Goal: Task Accomplishment & Management: Use online tool/utility

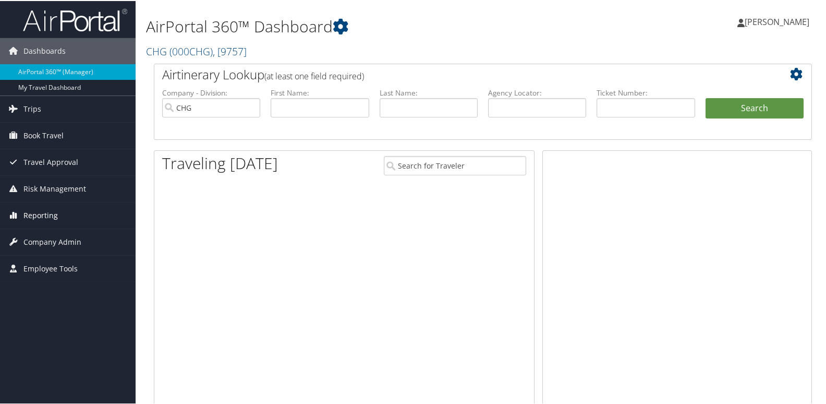
drag, startPoint x: 0, startPoint y: 0, endPoint x: 56, endPoint y: 211, distance: 218.5
click at [56, 211] on span "Reporting" at bounding box center [40, 214] width 34 height 26
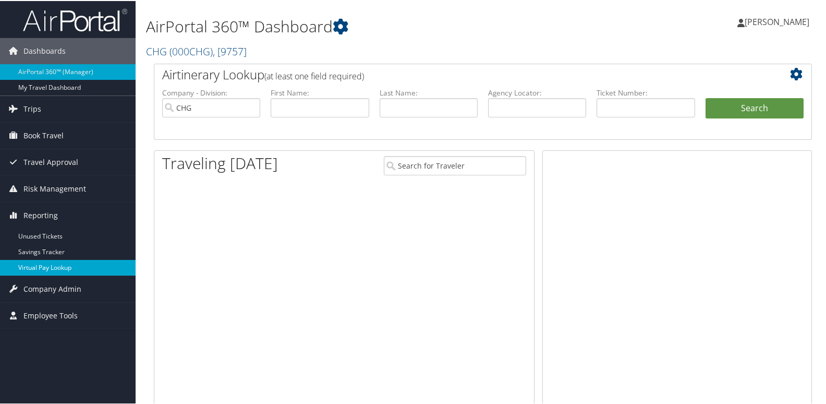
click at [69, 267] on link "Virtual Pay Lookup" at bounding box center [68, 267] width 136 height 16
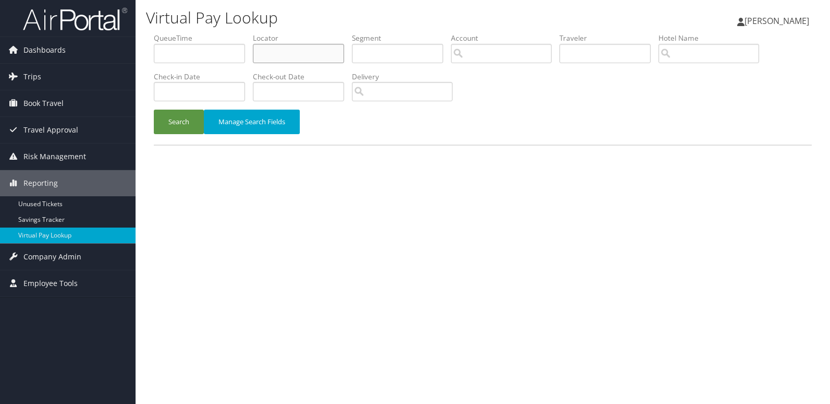
click at [325, 51] on input "text" at bounding box center [298, 53] width 91 height 19
paste input "JUMJHO"
type input "JUMJHO"
click at [190, 114] on button "Search" at bounding box center [179, 121] width 50 height 25
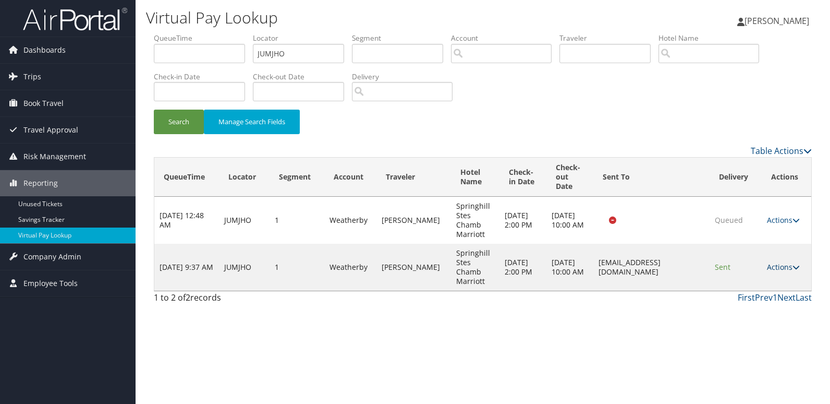
click at [778, 270] on link "Actions" at bounding box center [783, 267] width 33 height 10
click at [772, 296] on link "Logs" at bounding box center [765, 300] width 66 height 18
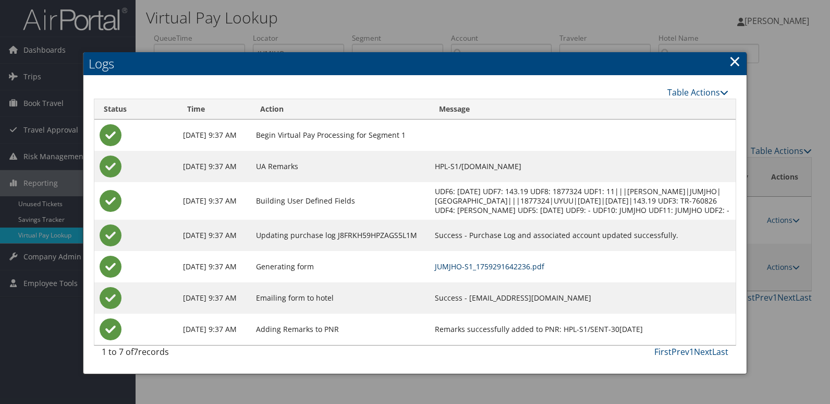
click at [544, 271] on link "JUMJHO-S1_1759291642236.pdf" at bounding box center [489, 266] width 109 height 10
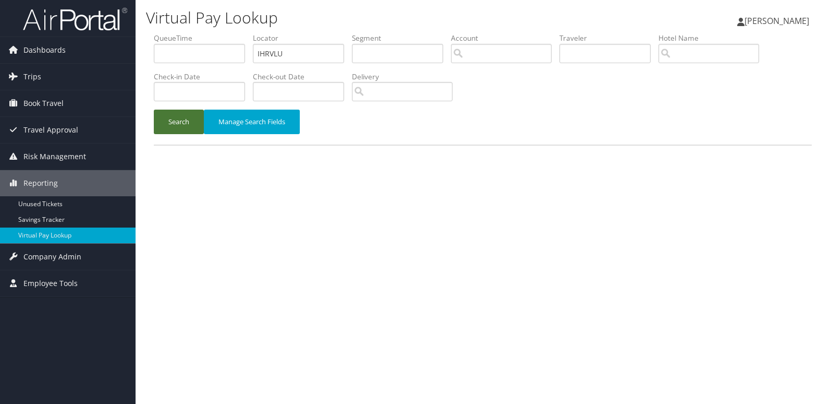
type input "IHRVLU"
click at [172, 128] on button "Search" at bounding box center [179, 121] width 50 height 25
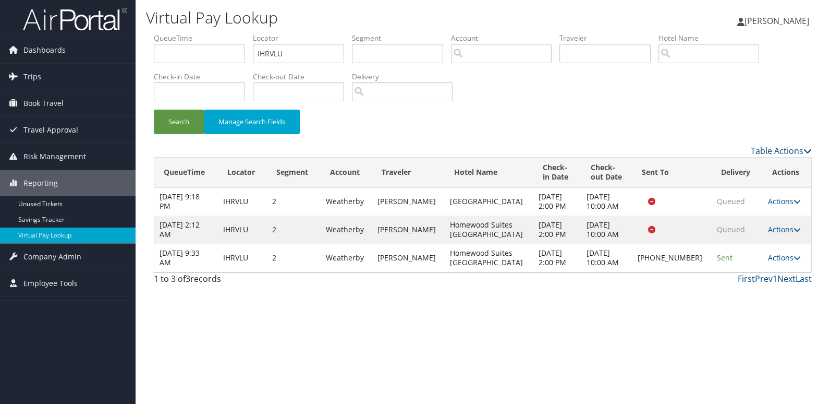
drag, startPoint x: 766, startPoint y: 259, endPoint x: 785, endPoint y: 273, distance: 23.8
click at [768, 259] on link "Actions" at bounding box center [784, 257] width 33 height 10
click at [751, 307] on link "Delivery Information" at bounding box center [748, 308] width 89 height 18
click at [784, 261] on link "Actions" at bounding box center [784, 257] width 33 height 10
click at [760, 288] on link "Logs" at bounding box center [748, 291] width 89 height 18
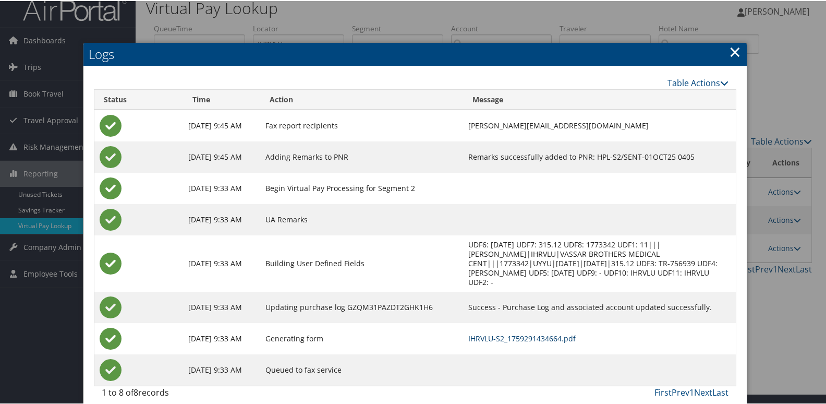
scroll to position [11, 0]
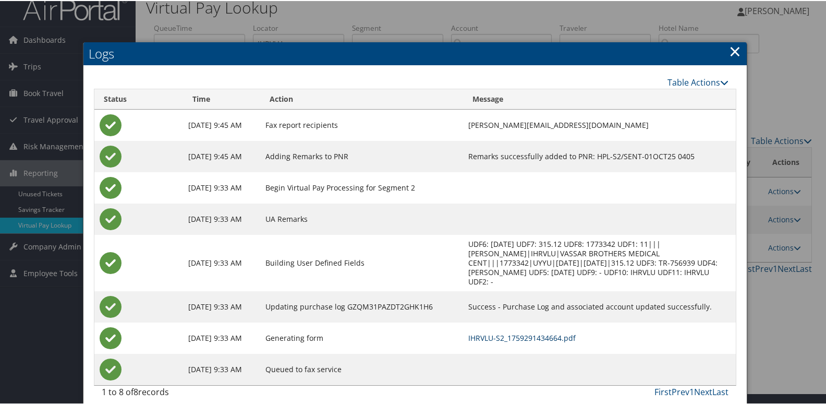
click at [549, 332] on link "IHRVLU-S2_1759291434664.pdf" at bounding box center [521, 337] width 107 height 10
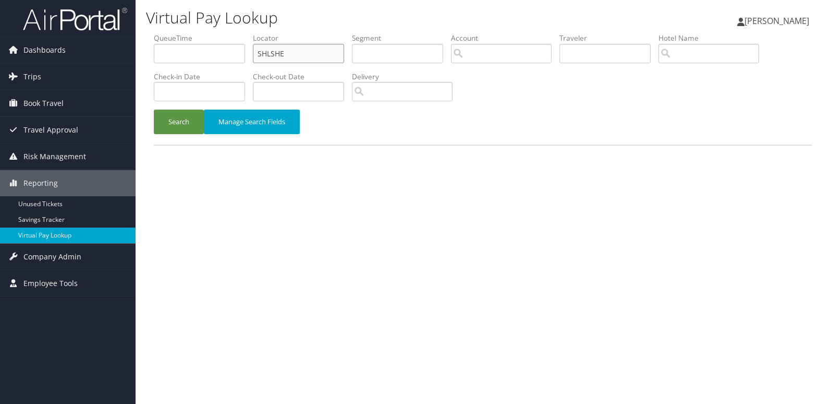
drag, startPoint x: 287, startPoint y: 51, endPoint x: 202, endPoint y: 51, distance: 85.0
click at [224, 33] on ul "QueueTime Locator SHLSHE Segment Account Traveler Hotel Name Check-in Date Chec…" at bounding box center [483, 33] width 658 height 0
paste input "FYWWYG"
type input "FYWWYG"
click at [176, 130] on button "Search" at bounding box center [179, 121] width 50 height 25
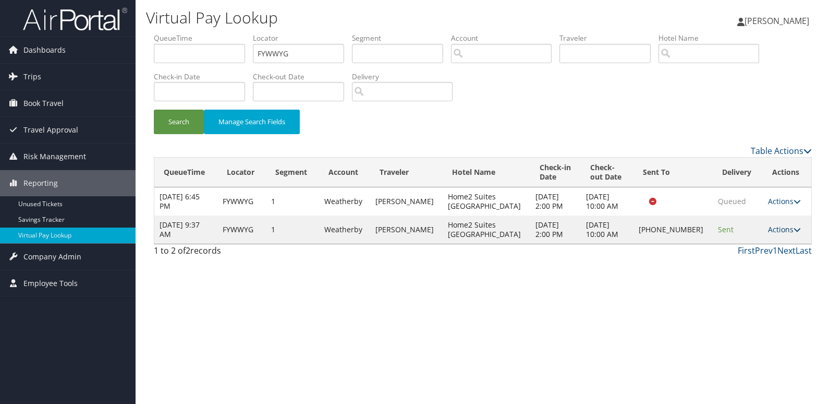
click at [777, 228] on link "Actions" at bounding box center [784, 229] width 33 height 10
click at [744, 260] on link "Logs" at bounding box center [748, 262] width 89 height 18
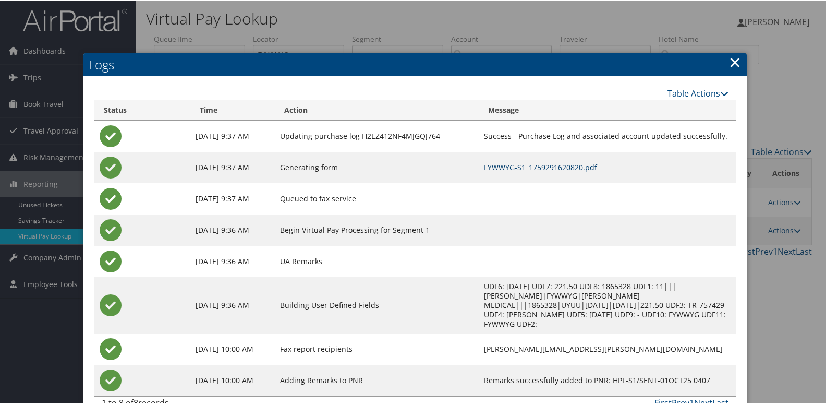
click at [559, 164] on link "FYWWYG-S1_1759291620820.pdf" at bounding box center [540, 166] width 113 height 10
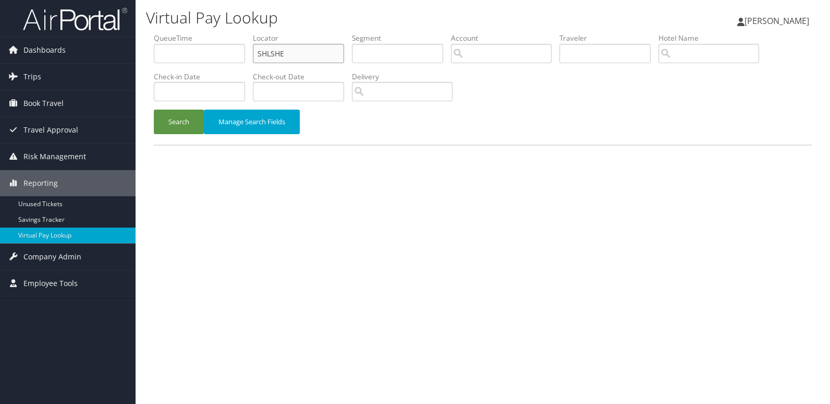
click at [188, 33] on ul "QueueTime Locator SHLSHE Segment Account Traveler Hotel Name Check-in Date Chec…" at bounding box center [483, 33] width 658 height 0
paste input "FVIKPW"
type input "FVIKPW"
click at [188, 109] on button "Search" at bounding box center [179, 121] width 50 height 25
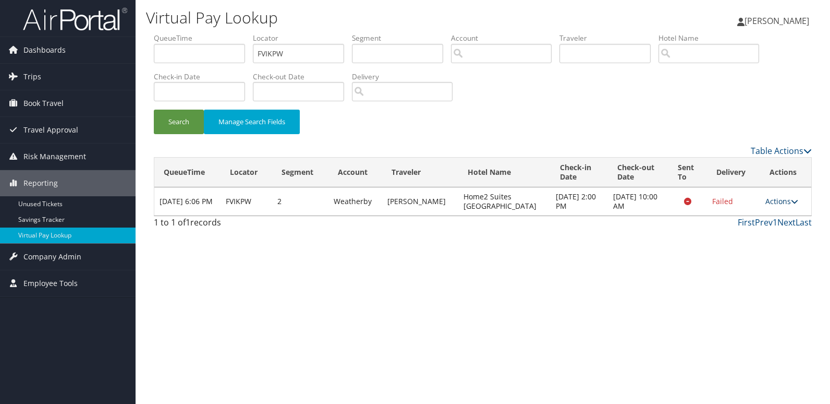
click at [771, 199] on link "Actions" at bounding box center [781, 201] width 33 height 10
click at [760, 238] on link "Logs" at bounding box center [761, 234] width 66 height 18
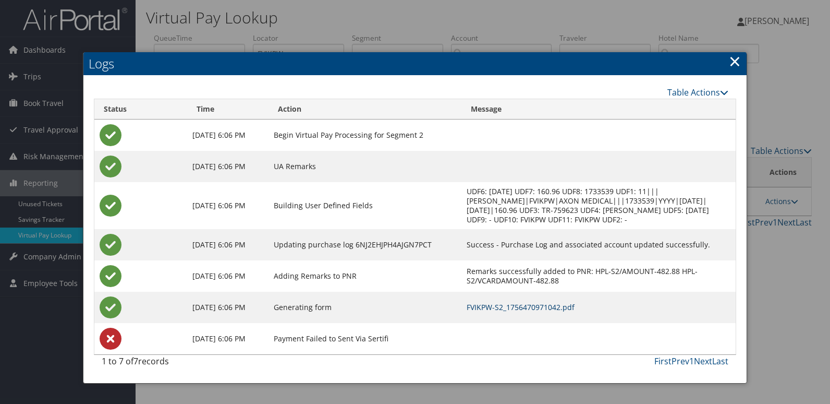
click at [551, 303] on link "FVIKPW-S2_1756470971042.pdf" at bounding box center [521, 307] width 108 height 10
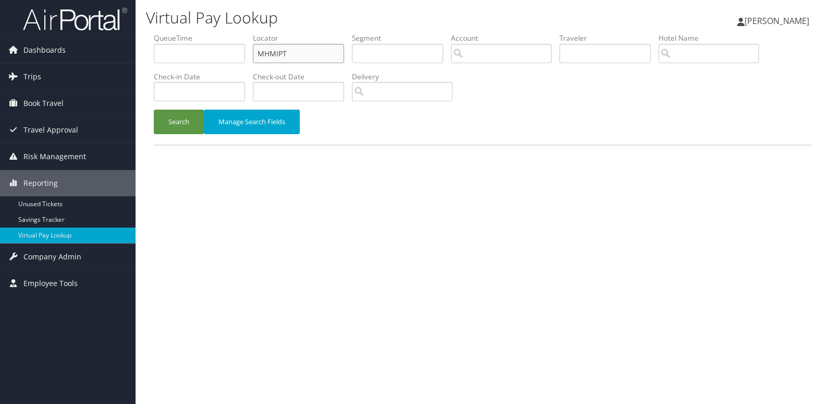
drag, startPoint x: 331, startPoint y: 53, endPoint x: 170, endPoint y: 71, distance: 161.6
click at [199, 33] on ul "QueueTime Locator MHMIPT Segment Account Traveler Hotel Name Check-in Date Chec…" at bounding box center [483, 33] width 658 height 0
paste input "FICKUA"
type input "FICKUA"
click at [174, 118] on button "Search" at bounding box center [179, 121] width 50 height 25
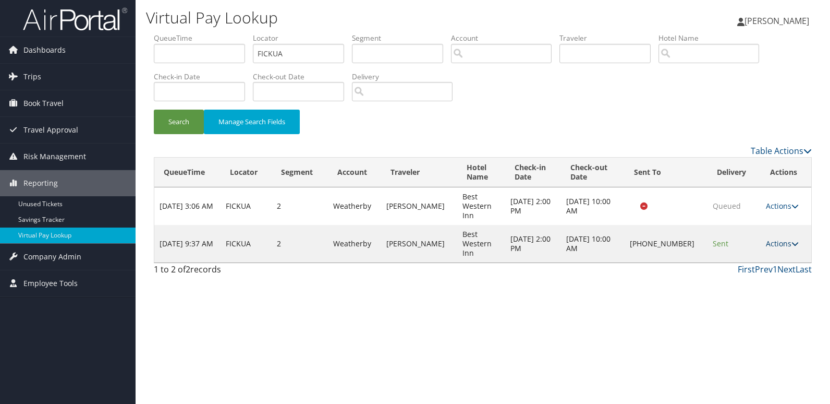
click at [776, 240] on link "Actions" at bounding box center [782, 243] width 33 height 10
click at [758, 277] on link "Logs" at bounding box center [747, 276] width 89 height 18
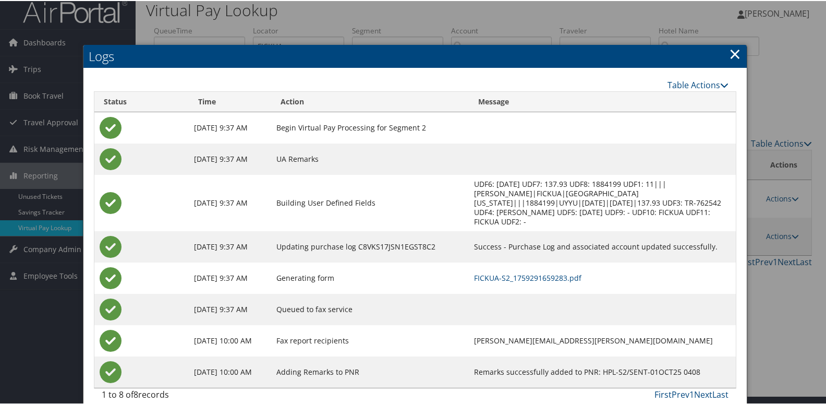
scroll to position [11, 0]
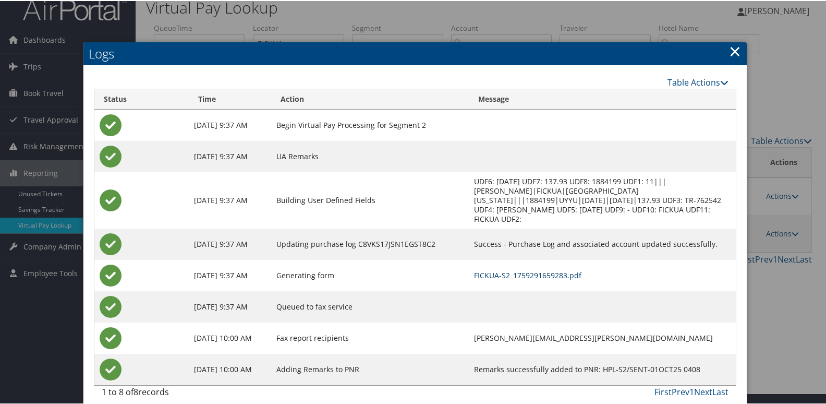
click at [551, 269] on link "FICKUA-S2_1759291659283.pdf" at bounding box center [527, 274] width 107 height 10
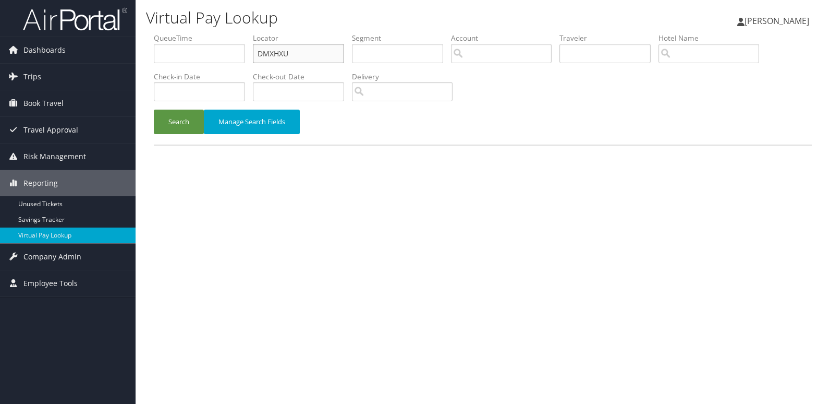
drag, startPoint x: 209, startPoint y: 79, endPoint x: 204, endPoint y: 80, distance: 5.4
click at [204, 33] on ul "QueueTime Locator DMXHXU Segment Account Traveler Hotel Name Check-in Date Chec…" at bounding box center [483, 33] width 658 height 0
paste input "JKSKFW"
type input "JKSKFW"
click at [181, 125] on button "Search" at bounding box center [179, 121] width 50 height 25
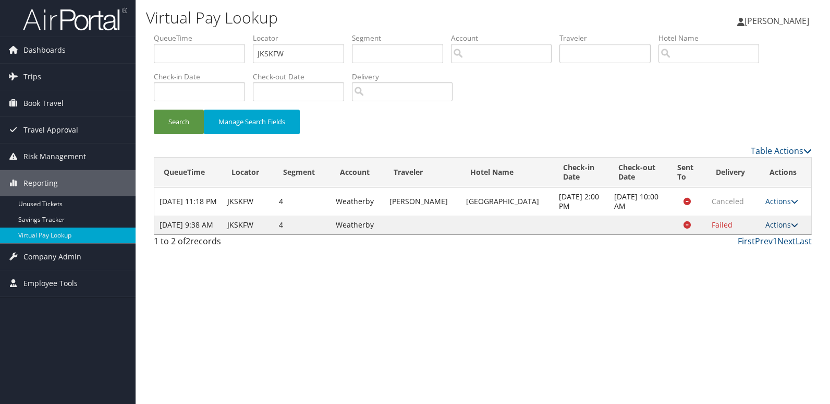
click at [775, 226] on link "Actions" at bounding box center [781, 224] width 33 height 10
click at [742, 265] on link "Logs" at bounding box center [761, 262] width 66 height 18
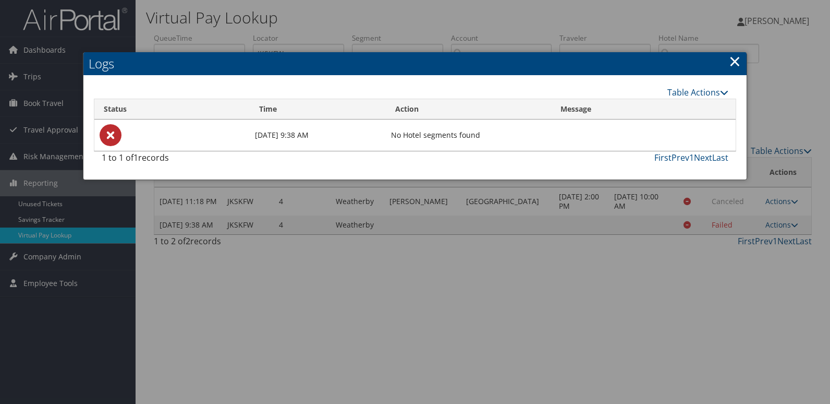
click at [735, 60] on link "×" at bounding box center [735, 61] width 12 height 21
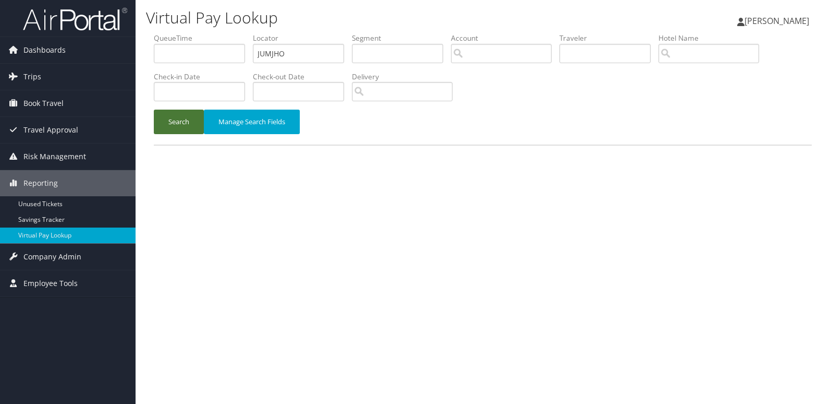
click at [184, 131] on button "Search" at bounding box center [179, 121] width 50 height 25
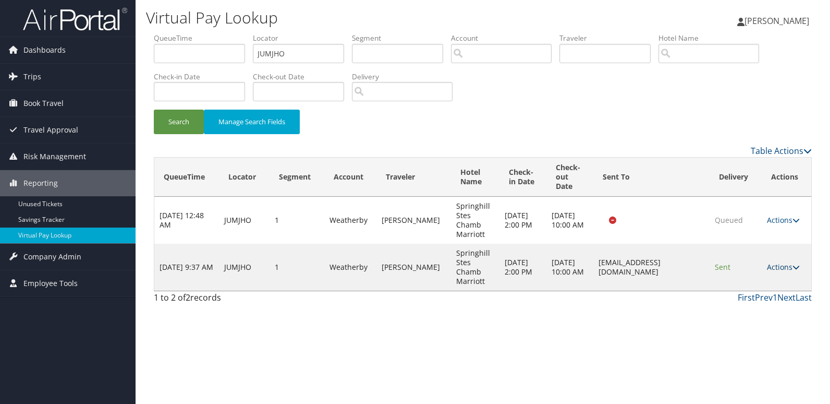
click at [775, 270] on link "Actions" at bounding box center [783, 267] width 33 height 10
click at [783, 299] on link "Logs" at bounding box center [765, 300] width 66 height 18
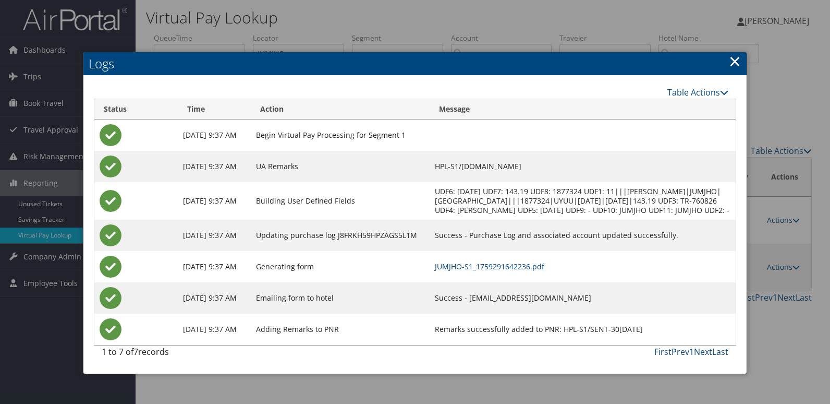
drag, startPoint x: 736, startPoint y: 66, endPoint x: 748, endPoint y: 84, distance: 21.8
click at [736, 66] on link "×" at bounding box center [735, 61] width 12 height 21
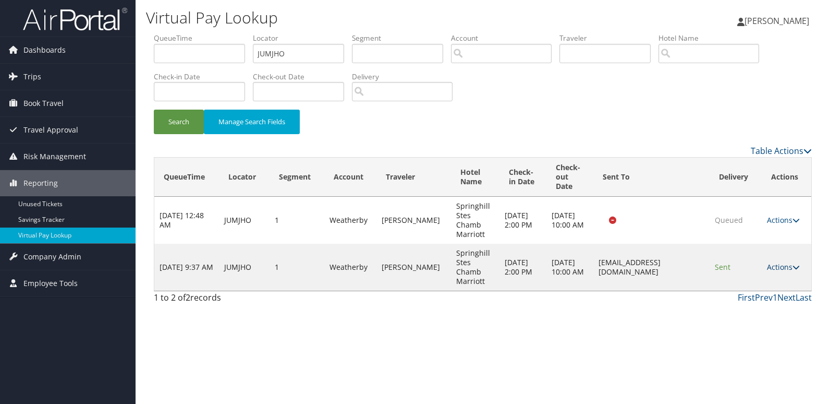
click at [789, 264] on link "Actions" at bounding box center [783, 267] width 33 height 10
click at [784, 280] on link "Resend" at bounding box center [765, 282] width 66 height 18
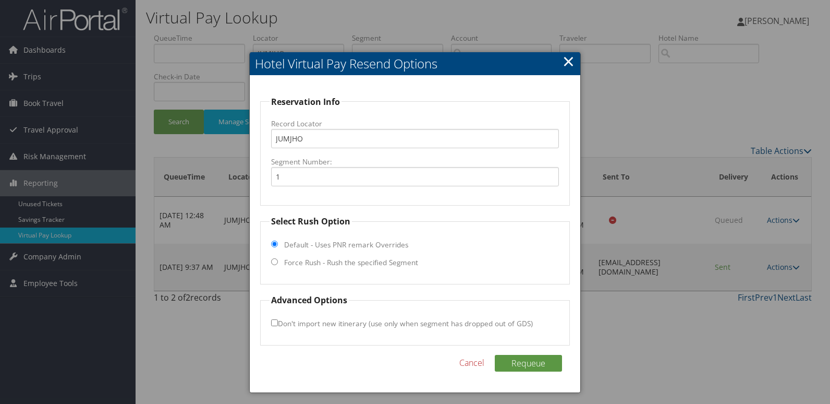
click at [316, 266] on label "Force Rush - Rush the specified Segment" at bounding box center [351, 262] width 134 height 10
click at [278, 265] on input "Force Rush - Rush the specified Segment" at bounding box center [274, 261] width 7 height 7
radio input "true"
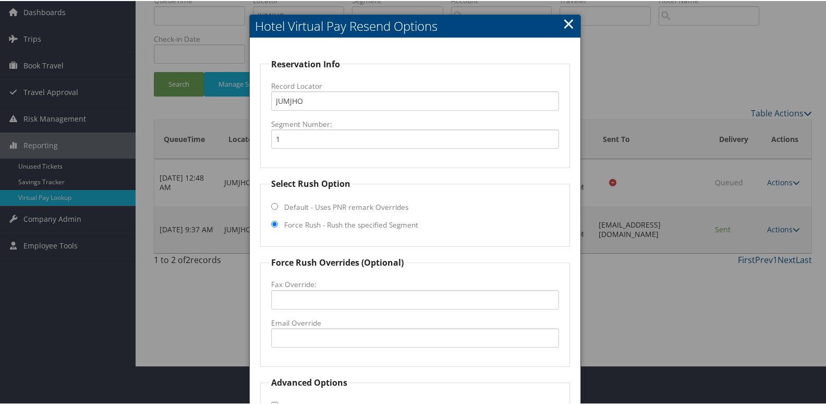
scroll to position [109, 0]
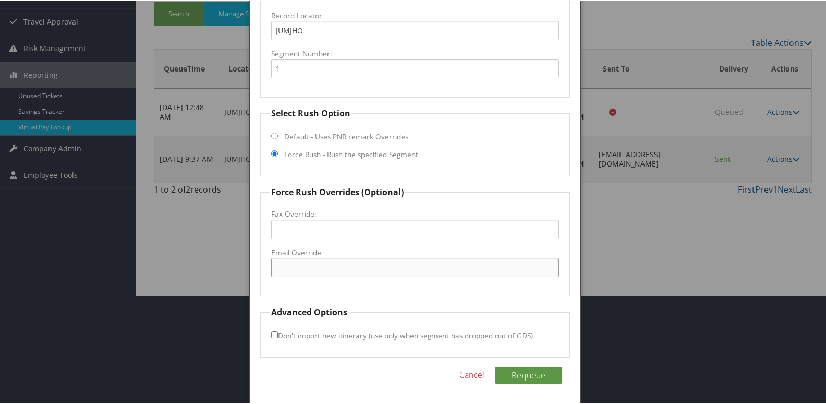
click at [318, 266] on input "Email Override" at bounding box center [415, 265] width 288 height 19
click at [634, 77] on div at bounding box center [415, 202] width 830 height 404
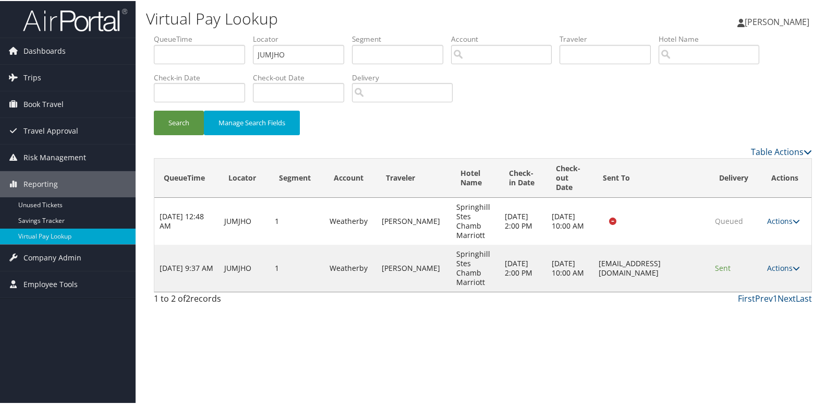
scroll to position [0, 0]
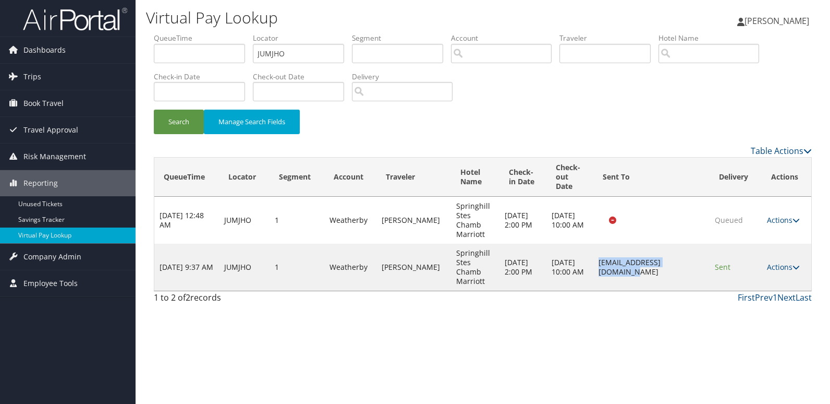
copy td "CHAMBERBURGSHS@GMAIL.COM"
drag, startPoint x: 577, startPoint y: 270, endPoint x: 673, endPoint y: 315, distance: 105.9
click at [673, 315] on div "Virtual Pay Lookup Mack Bravo Mack Bravo My Settings Travel Agency Contacts Vie…" at bounding box center [483, 202] width 694 height 404
click at [670, 311] on div "Virtual Pay Lookup Mack Bravo Mack Bravo My Settings Travel Agency Contacts Vie…" at bounding box center [483, 202] width 694 height 404
click at [780, 266] on link "Actions" at bounding box center [783, 267] width 33 height 10
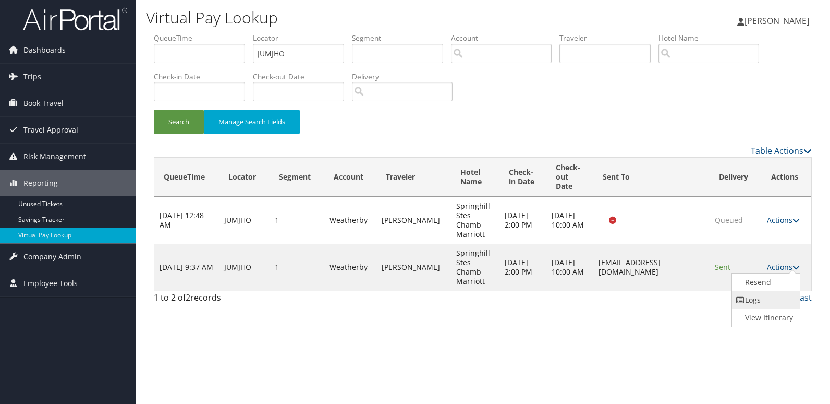
click at [771, 295] on link "Logs" at bounding box center [765, 300] width 66 height 18
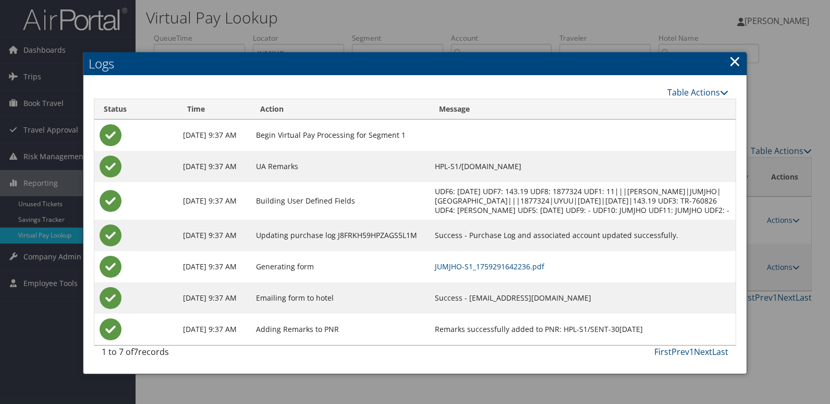
click at [737, 58] on link "×" at bounding box center [735, 61] width 12 height 21
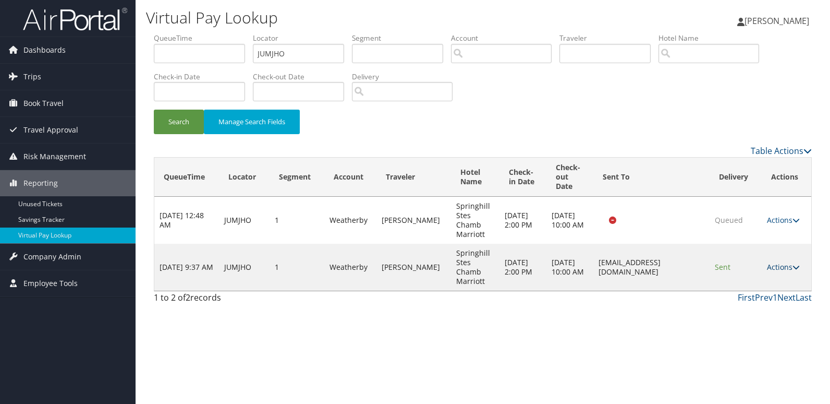
click at [783, 268] on link "Actions" at bounding box center [783, 267] width 33 height 10
click at [775, 275] on link "Resend" at bounding box center [765, 282] width 66 height 18
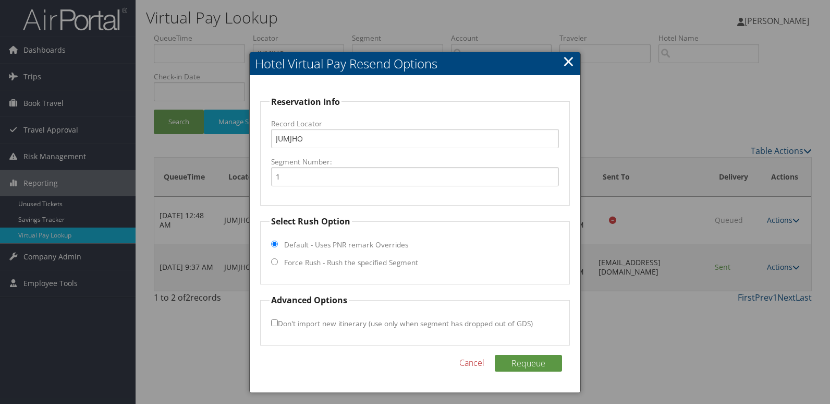
click at [276, 262] on input "Force Rush - Rush the specified Segment" at bounding box center [274, 261] width 7 height 7
radio input "true"
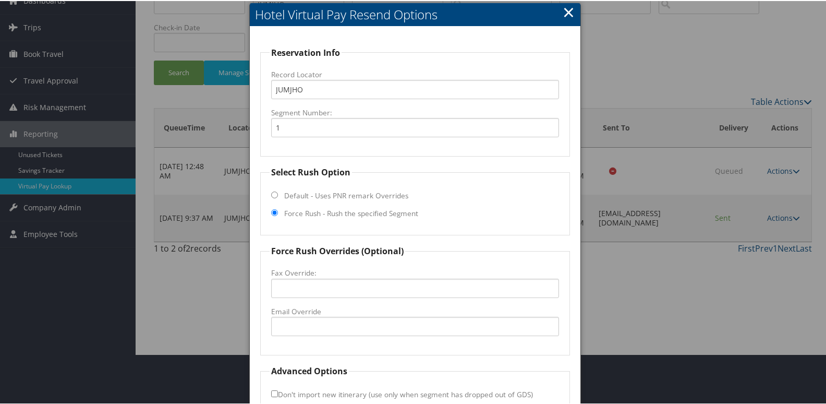
scroll to position [104, 0]
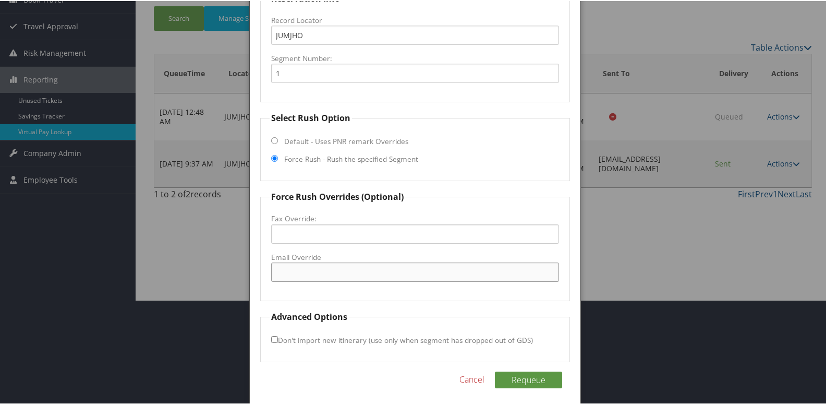
click at [306, 272] on input "Email Override" at bounding box center [415, 270] width 288 height 19
paste input "CHAMBERBURGSHS@GMAIL.COM"
click at [308, 273] on input "CHAMBERBURGSHS@GMAIL.COM" at bounding box center [415, 270] width 288 height 19
type input "CHAMBERSBURGSHS@GMAIL.COM"
click at [526, 385] on button "Requeue" at bounding box center [528, 378] width 67 height 17
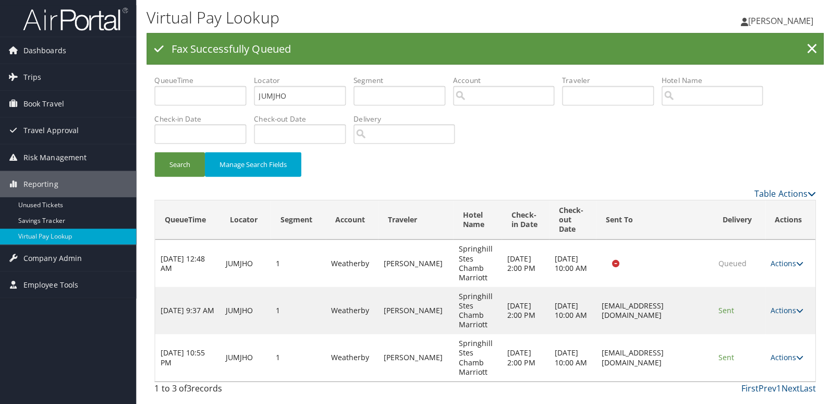
scroll to position [0, 0]
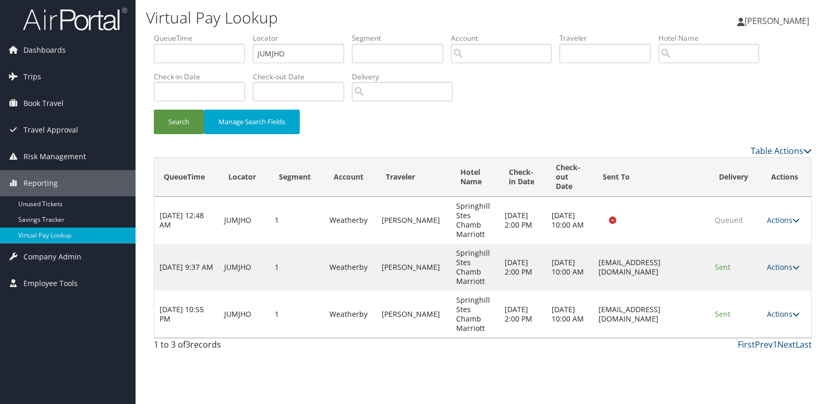
click at [781, 312] on link "Actions" at bounding box center [783, 314] width 33 height 10
click at [784, 338] on link "Logs" at bounding box center [765, 347] width 66 height 18
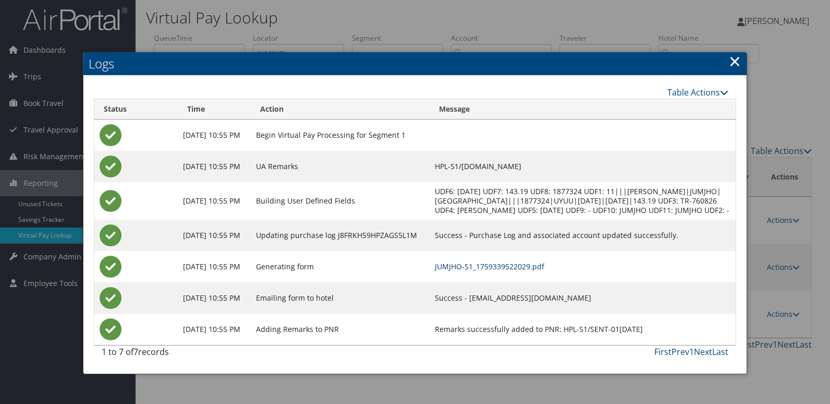
click at [544, 271] on link "JUMJHO-S1_1759339522029.pdf" at bounding box center [489, 266] width 109 height 10
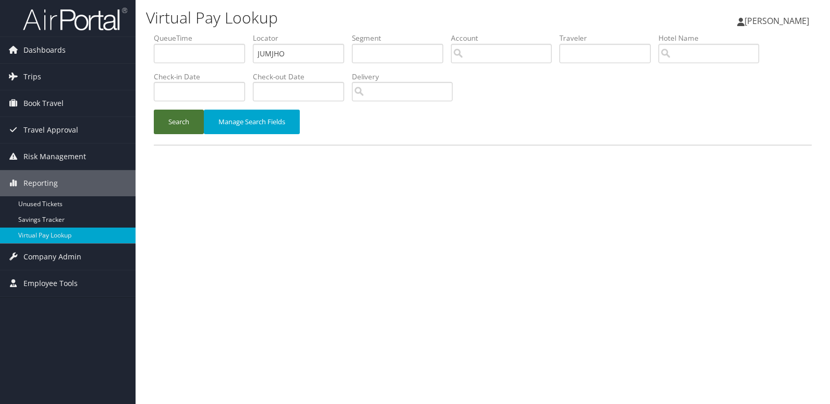
drag, startPoint x: 192, startPoint y: 121, endPoint x: 192, endPoint y: 127, distance: 5.7
click at [192, 121] on button "Search" at bounding box center [179, 121] width 50 height 25
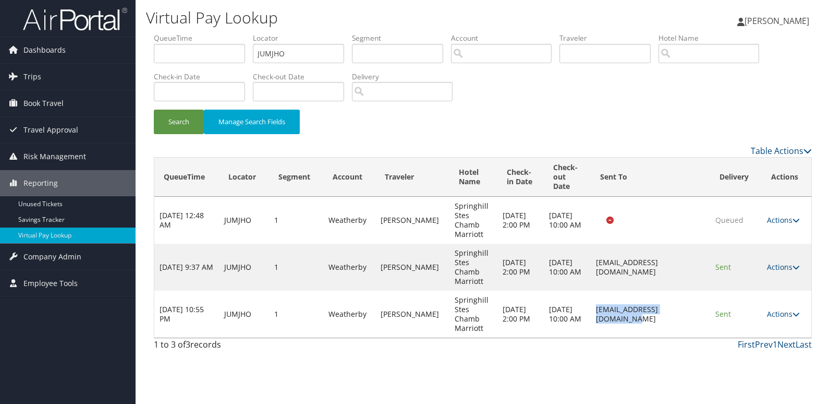
drag, startPoint x: 569, startPoint y: 316, endPoint x: 695, endPoint y: 322, distance: 126.3
click at [695, 322] on td "CHAMBERSBURGSHS@GMAIL.COM" at bounding box center [650, 313] width 119 height 47
copy td "CHAMBERSBURGSHS@GMAIL.COM"
drag, startPoint x: 308, startPoint y: 45, endPoint x: 215, endPoint y: 60, distance: 94.5
click at [215, 33] on ul "QueueTime Locator JUMJHO Segment Account Traveler Hotel Name Check-in Date Chec…" at bounding box center [483, 33] width 658 height 0
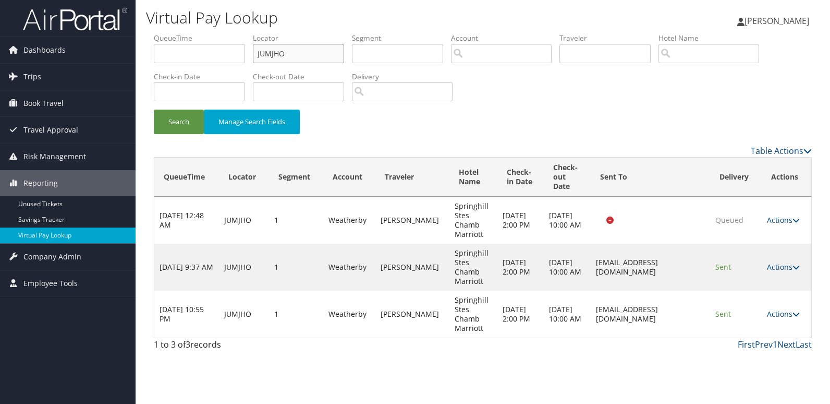
drag, startPoint x: 241, startPoint y: 51, endPoint x: 229, endPoint y: 58, distance: 13.6
click at [231, 33] on ul "QueueTime Locator JUMJHO Segment Account Traveler Hotel Name Check-in Date Chec…" at bounding box center [483, 33] width 658 height 0
paste input "LCVPTR"
type input "LCVPTR"
click at [186, 116] on button "Search" at bounding box center [179, 121] width 50 height 25
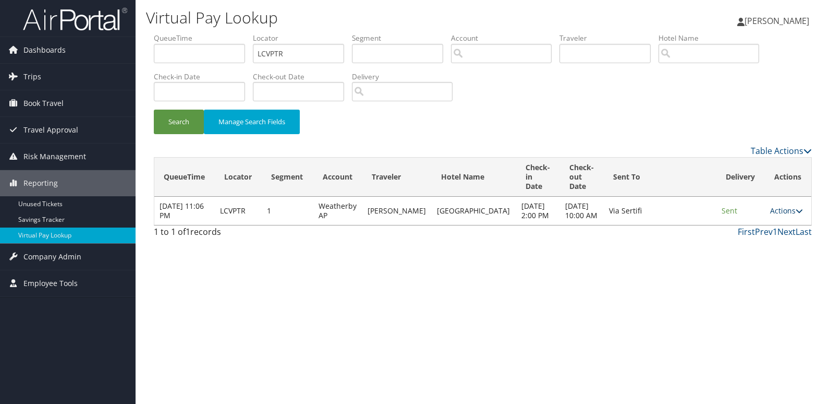
click at [779, 213] on link "Actions" at bounding box center [786, 210] width 33 height 10
click at [741, 248] on icon at bounding box center [739, 248] width 9 height 7
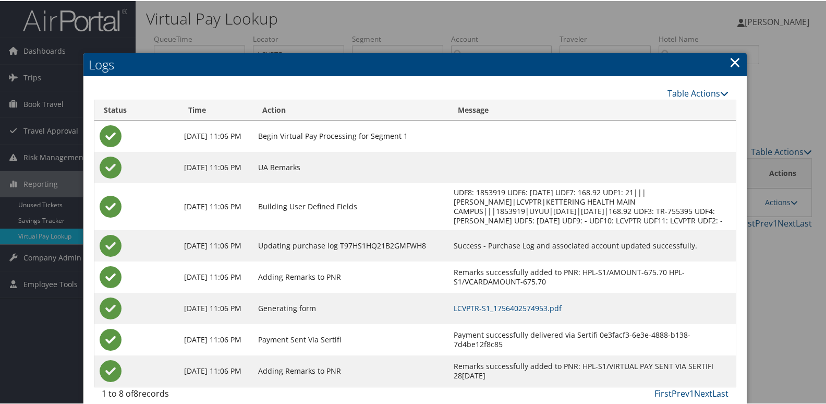
click at [527, 321] on td "LCVPTR-S1_1756402574953.pdf" at bounding box center [591, 306] width 287 height 31
click at [538, 312] on link "LCVPTR-S1_1756402574953.pdf" at bounding box center [508, 307] width 108 height 10
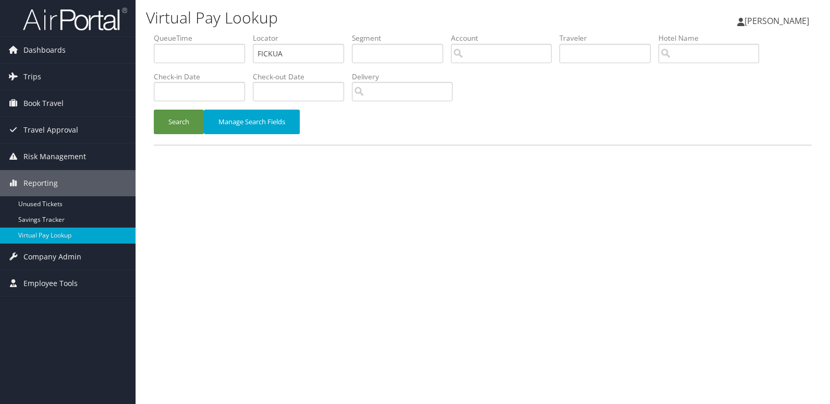
click at [166, 137] on div "Search Manage Search Fields" at bounding box center [483, 126] width 674 height 35
click at [173, 129] on button "Search" at bounding box center [179, 121] width 50 height 25
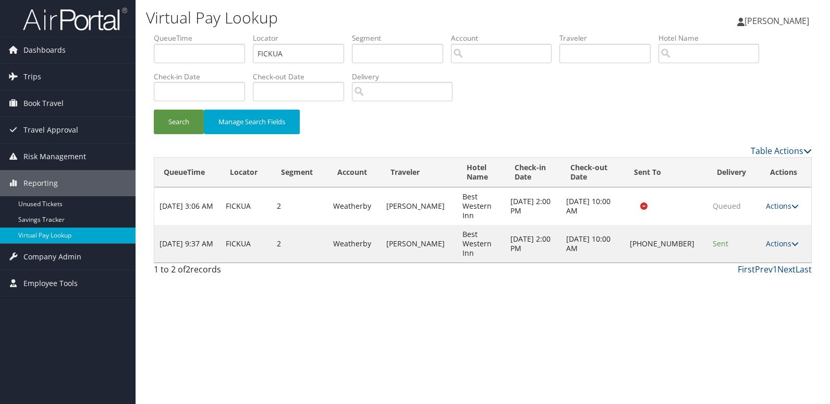
click at [577, 267] on div "First Prev 1 Next Last" at bounding box center [567, 269] width 490 height 13
drag, startPoint x: 153, startPoint y: 271, endPoint x: 239, endPoint y: 282, distance: 87.3
click at [239, 282] on div "Virtual Pay Lookup Mack Bravo Mack Bravo My Settings Travel Agency Contacts Vie…" at bounding box center [483, 202] width 694 height 404
drag, startPoint x: 309, startPoint y: 56, endPoint x: 158, endPoint y: 56, distance: 150.7
click at [169, 33] on ul "QueueTime Locator FICKUA Segment Account Traveler Hotel Name Check-in Date Chec…" at bounding box center [483, 33] width 658 height 0
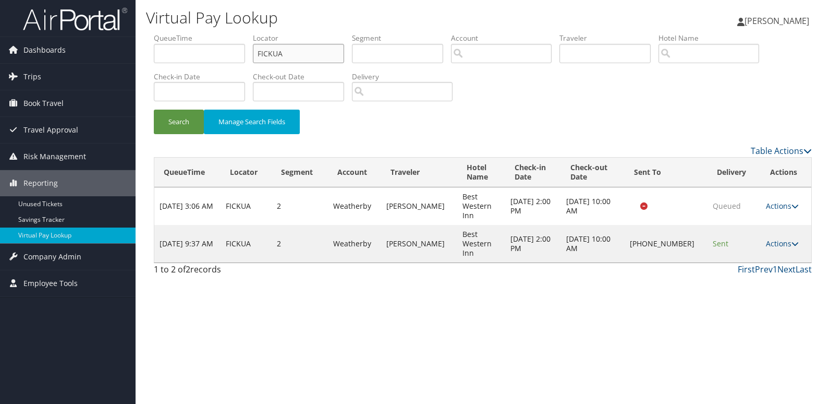
paste input "EJRUAM"
type input "EJRUAM"
click at [181, 126] on button "Search" at bounding box center [179, 121] width 50 height 25
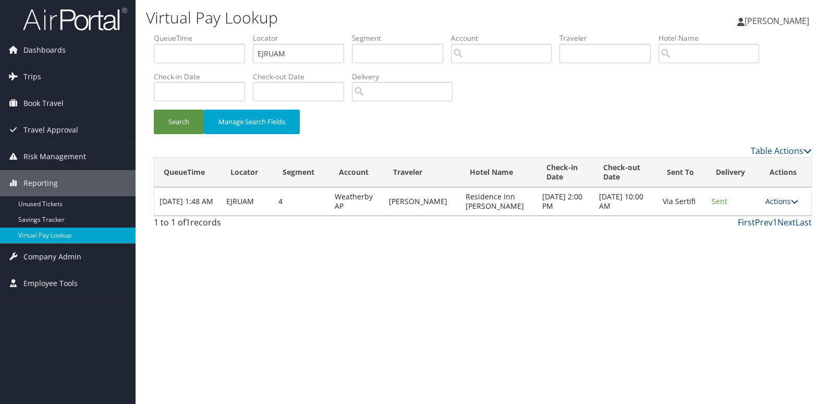
click at [780, 201] on link "Actions" at bounding box center [781, 201] width 33 height 10
click at [754, 235] on link "Logs" at bounding box center [760, 239] width 66 height 18
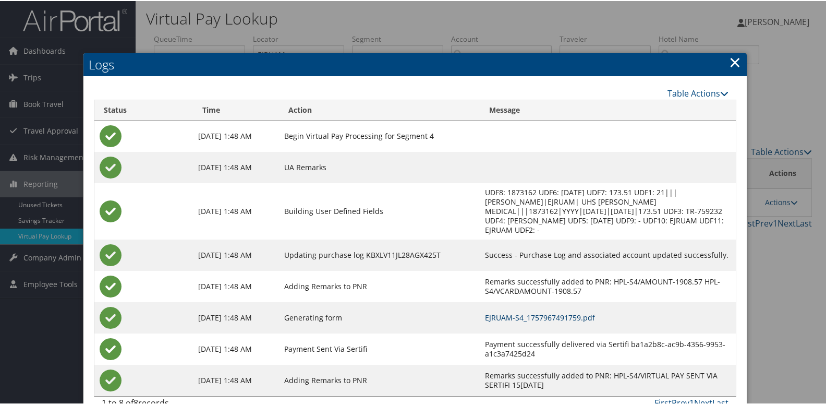
click at [514, 311] on link "EJRUAM-S4_1757967491759.pdf" at bounding box center [540, 316] width 110 height 10
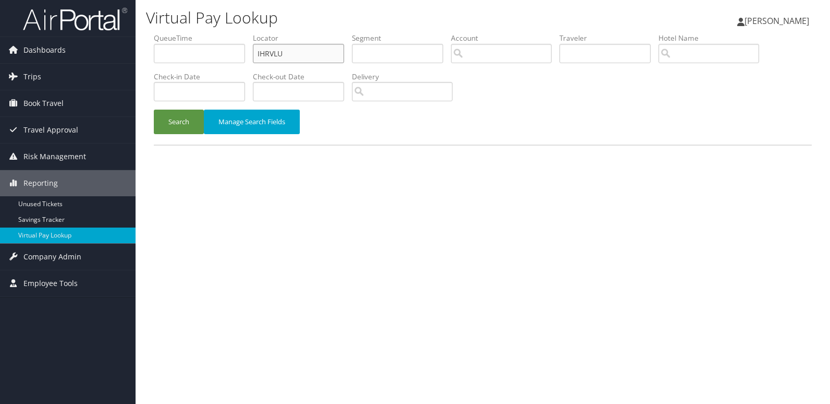
drag, startPoint x: 239, startPoint y: 51, endPoint x: 191, endPoint y: 63, distance: 49.3
click at [193, 33] on ul "QueueTime Locator IHRVLU Segment Account Traveler Hotel Name Check-in Date Chec…" at bounding box center [483, 33] width 658 height 0
paste input "JKSKFW"
click at [179, 117] on button "Search" at bounding box center [179, 121] width 50 height 25
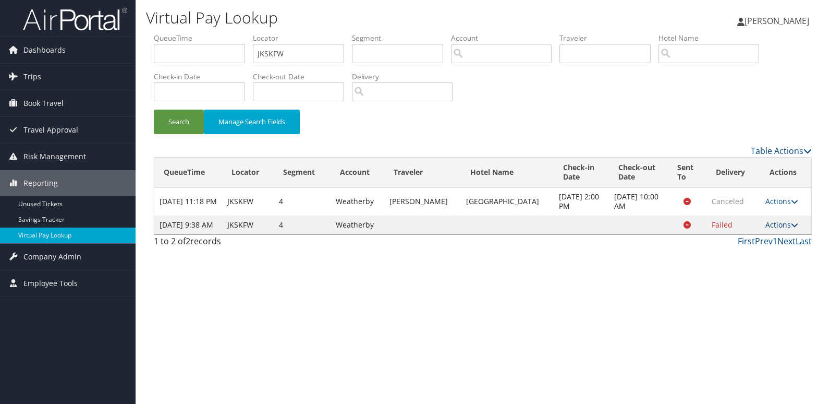
click at [772, 229] on link "Actions" at bounding box center [781, 224] width 33 height 10
click at [747, 263] on link "Logs" at bounding box center [761, 262] width 66 height 18
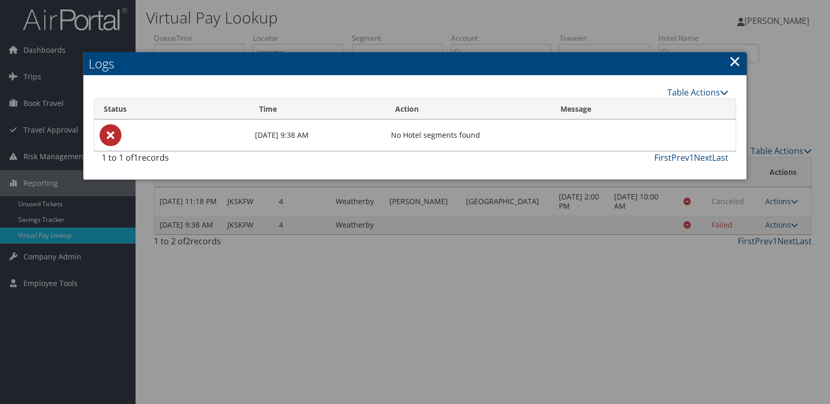
click at [736, 62] on link "×" at bounding box center [735, 61] width 12 height 21
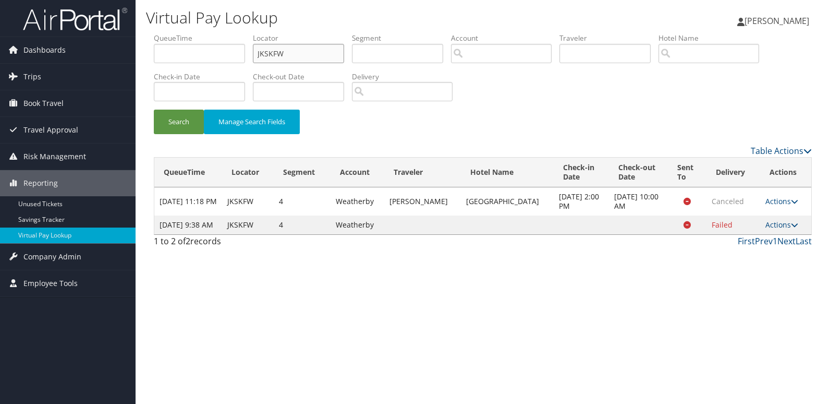
drag, startPoint x: 301, startPoint y: 56, endPoint x: 247, endPoint y: 56, distance: 54.2
click at [287, 56] on input "JKSKFW" at bounding box center [298, 53] width 91 height 19
paste input "FICKUA"
click at [154, 63] on form "QueueTime Locator JKSKFWFICKUA Segment Account Traveler Hotel Name Check-in Dat…" at bounding box center [483, 89] width 658 height 112
paste input "text"
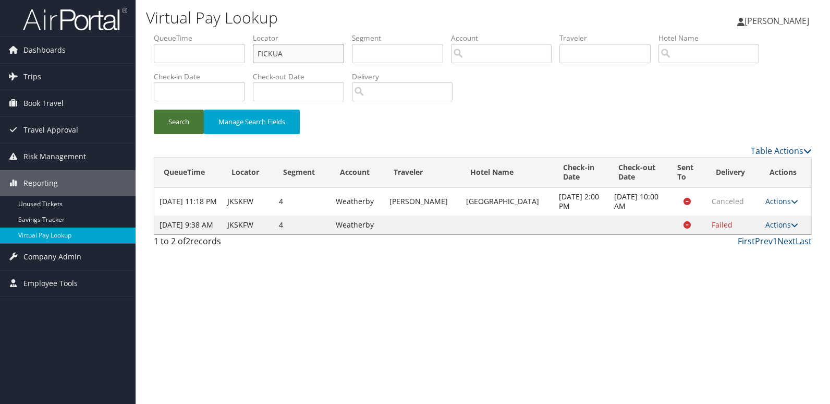
type input "FICKUA"
click at [176, 119] on button "Search" at bounding box center [179, 121] width 50 height 25
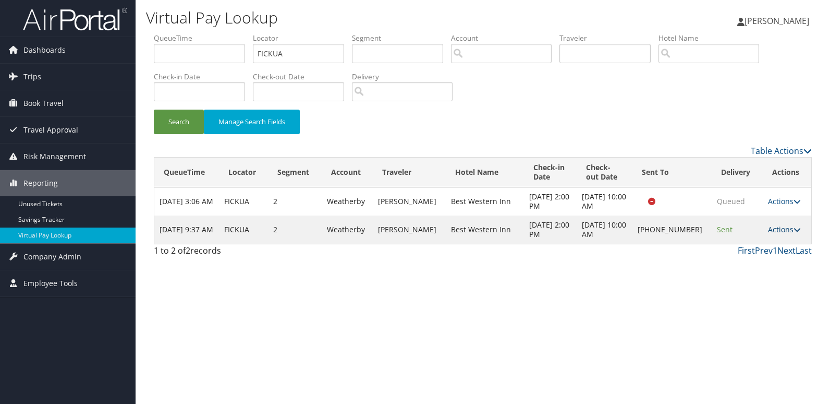
click at [785, 234] on link "Actions" at bounding box center [784, 229] width 33 height 10
click at [753, 268] on link "Logs" at bounding box center [748, 267] width 89 height 18
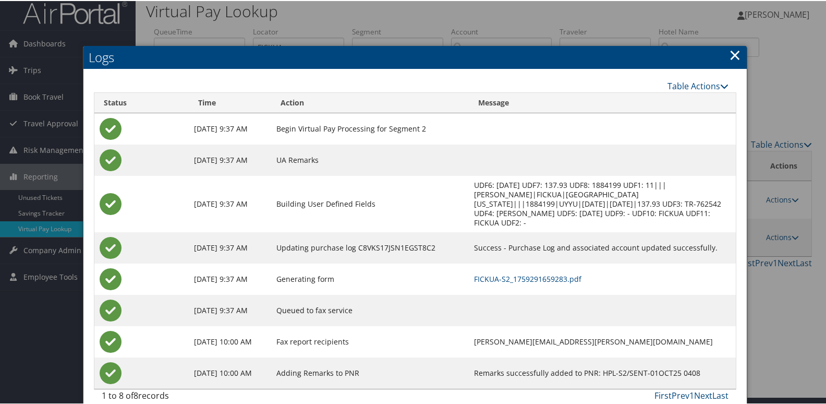
scroll to position [11, 0]
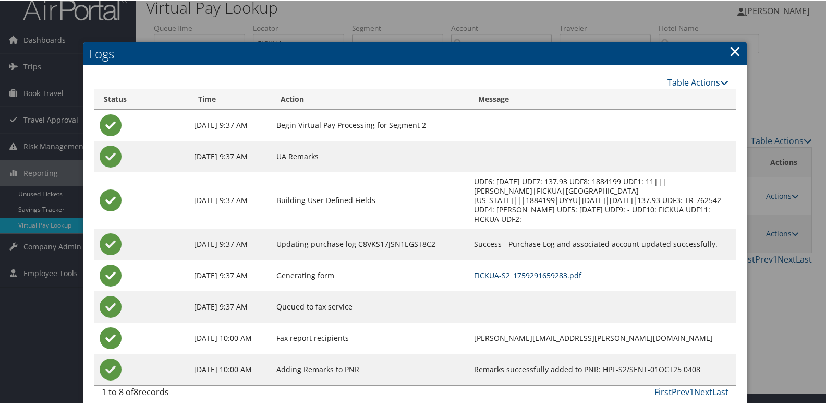
click at [524, 269] on link "FICKUA-S2_1759291659283.pdf" at bounding box center [527, 274] width 107 height 10
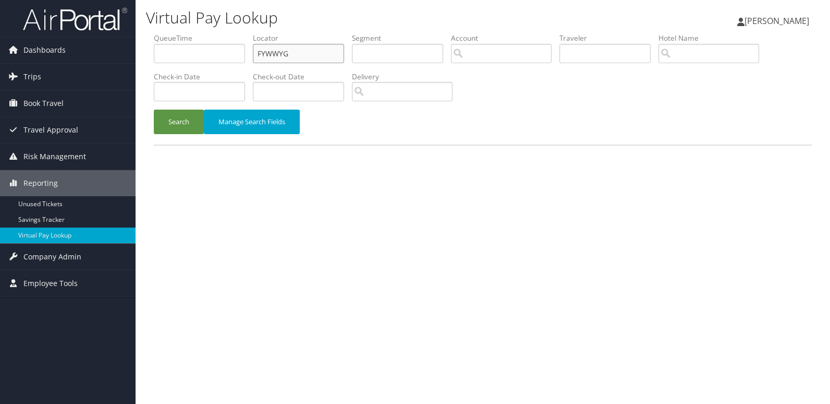
drag, startPoint x: 316, startPoint y: 52, endPoint x: 189, endPoint y: 41, distance: 127.2
click at [191, 33] on ul "QueueTime Locator FYWWYG Segment Account Traveler Hotel Name Check-in Date Chec…" at bounding box center [483, 33] width 658 height 0
paste input "QMLFUO"
type input "QMLFUO"
click at [181, 121] on button "Search" at bounding box center [179, 121] width 50 height 25
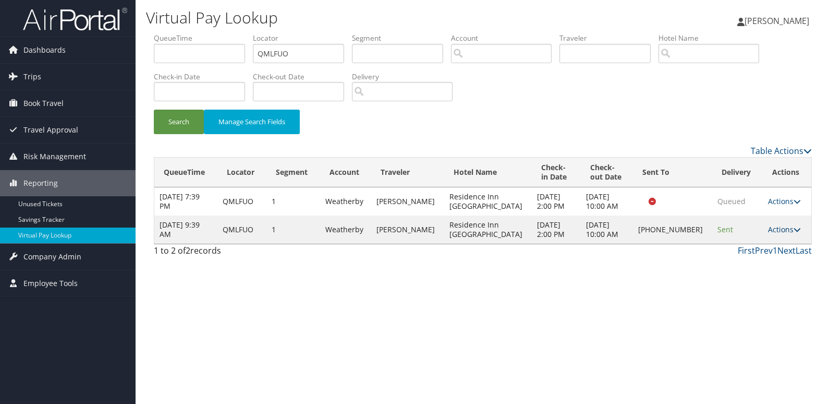
click at [778, 228] on link "Actions" at bounding box center [784, 229] width 33 height 10
click at [747, 255] on link "Logs" at bounding box center [748, 262] width 89 height 18
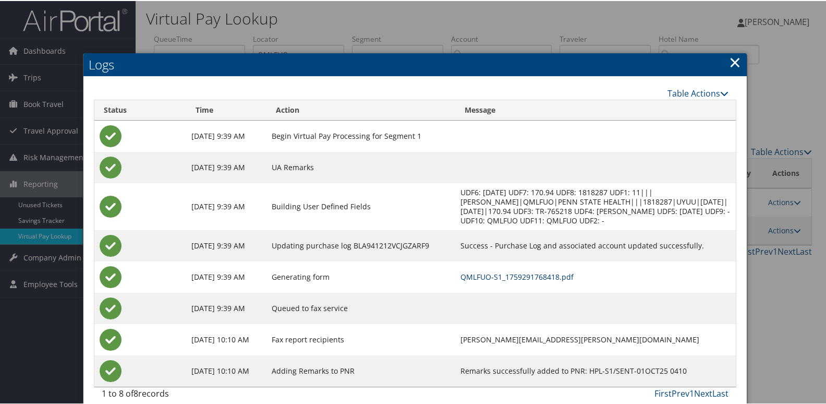
click at [535, 273] on link "QMLFUO-S1_1759291768418.pdf" at bounding box center [516, 276] width 113 height 10
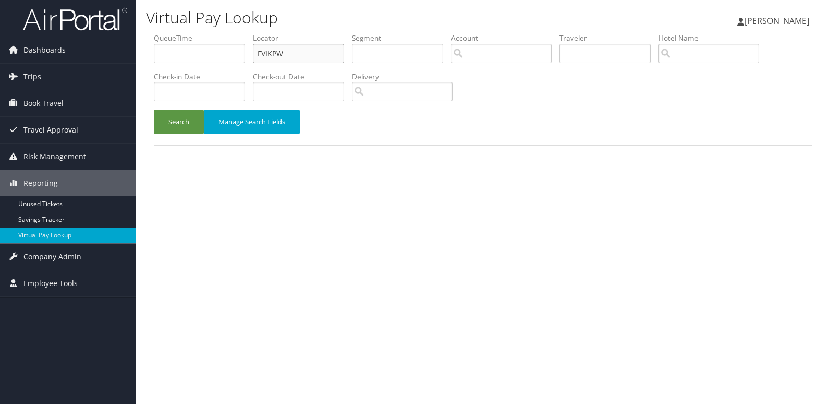
drag, startPoint x: 237, startPoint y: 52, endPoint x: 233, endPoint y: 59, distance: 8.6
click at [234, 33] on ul "QueueTime Locator FVIKPW Segment Account Traveler Hotel Name Check-in Date Chec…" at bounding box center [483, 33] width 658 height 0
paste input "IPPBRJ"
type input "IPPBRJ"
click at [178, 120] on button "Search" at bounding box center [179, 121] width 50 height 25
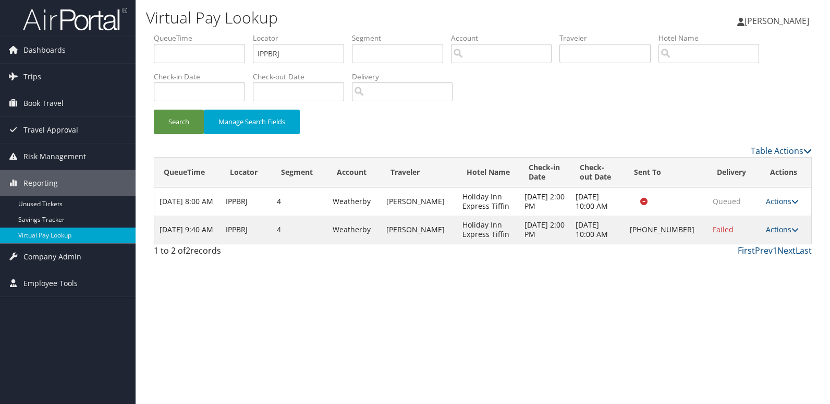
click at [777, 234] on td "Actions Resend Logs Delivery Information View Itinerary" at bounding box center [786, 229] width 51 height 28
click at [779, 227] on link "Actions" at bounding box center [782, 229] width 33 height 10
click at [747, 256] on link "Logs" at bounding box center [748, 262] width 89 height 18
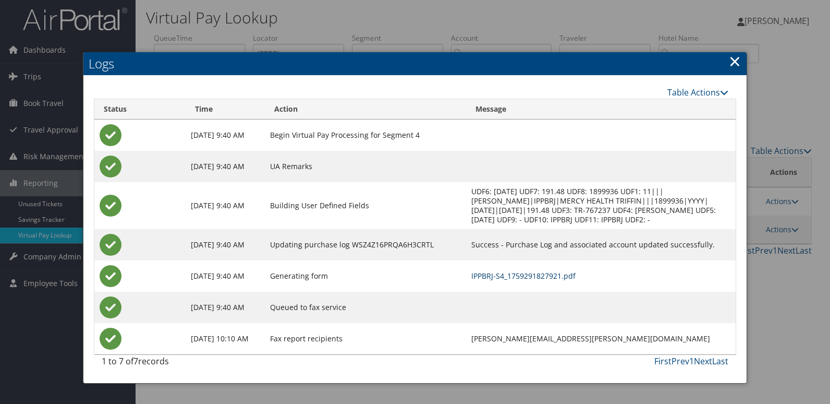
click at [544, 277] on link "IPPBRJ-S4_1759291827921.pdf" at bounding box center [523, 276] width 104 height 10
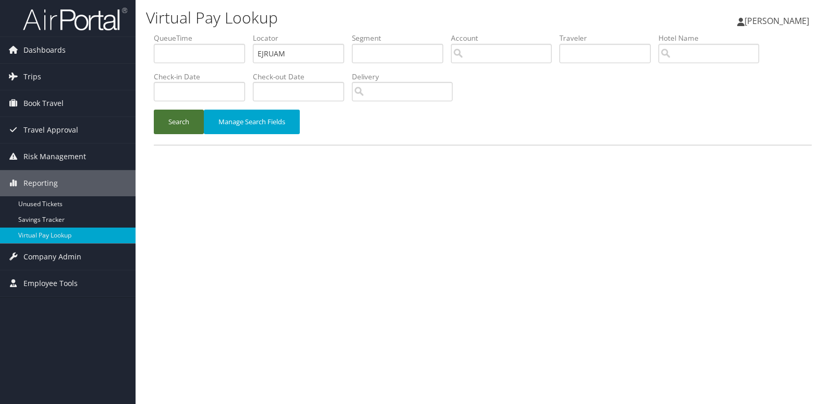
click at [169, 128] on button "Search" at bounding box center [179, 121] width 50 height 25
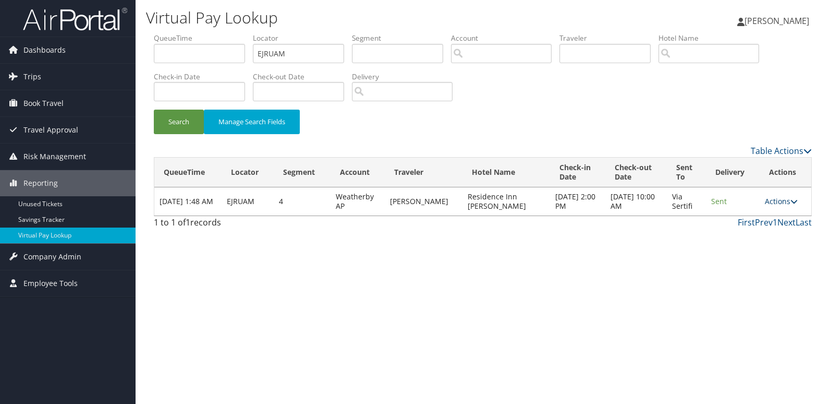
click at [782, 204] on link "Actions" at bounding box center [781, 201] width 33 height 10
click at [772, 230] on link "Logs" at bounding box center [761, 234] width 66 height 18
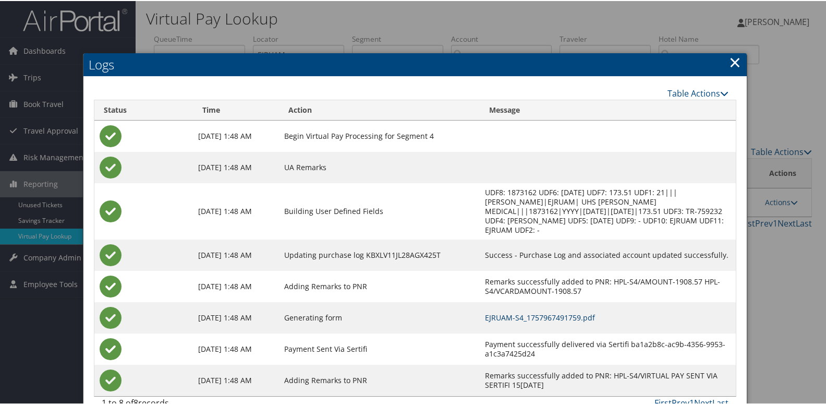
click at [570, 311] on link "EJRUAM-S4_1757967491759.pdf" at bounding box center [540, 316] width 110 height 10
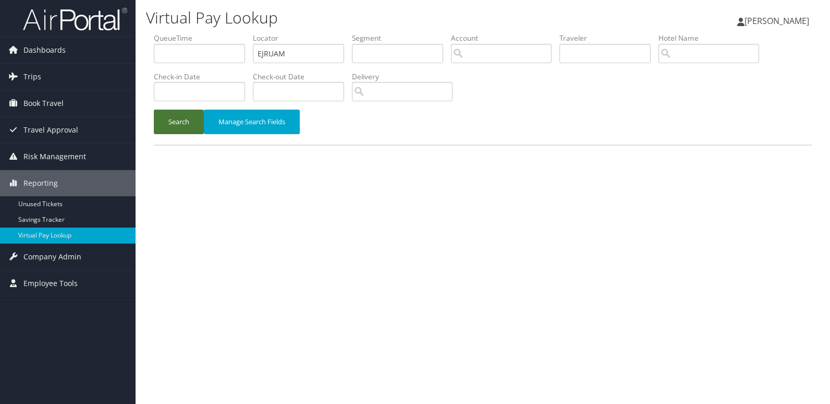
drag, startPoint x: 163, startPoint y: 116, endPoint x: 174, endPoint y: 121, distance: 12.4
click at [163, 116] on button "Search" at bounding box center [179, 121] width 50 height 25
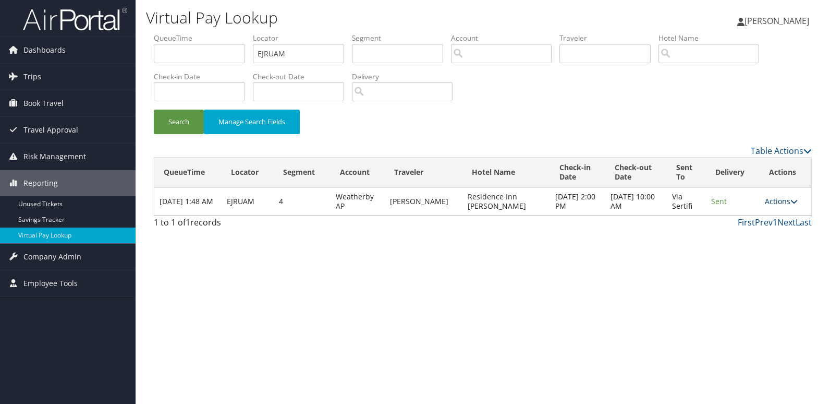
click at [780, 201] on link "Actions" at bounding box center [781, 201] width 33 height 10
click at [758, 219] on link "Resend" at bounding box center [761, 216] width 66 height 18
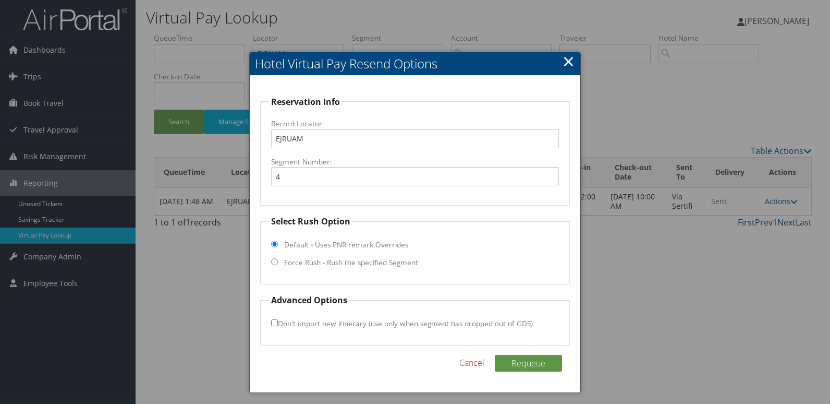
click at [321, 262] on label "Force Rush - Rush the specified Segment" at bounding box center [351, 262] width 134 height 10
click at [278, 262] on input "Force Rush - Rush the specified Segment" at bounding box center [274, 261] width 7 height 7
radio input "true"
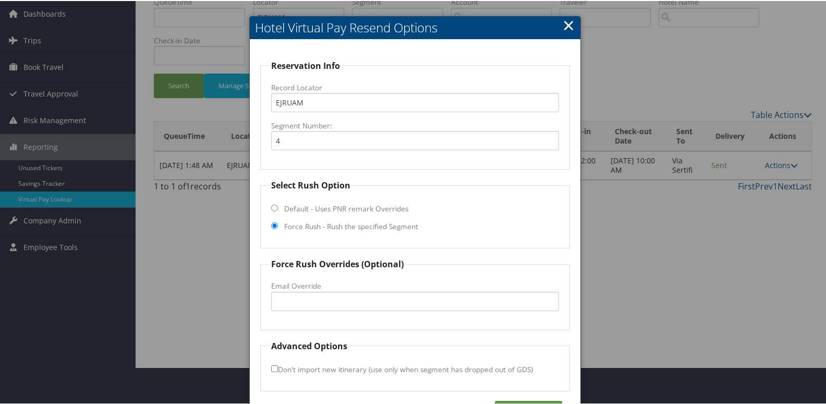
scroll to position [71, 0]
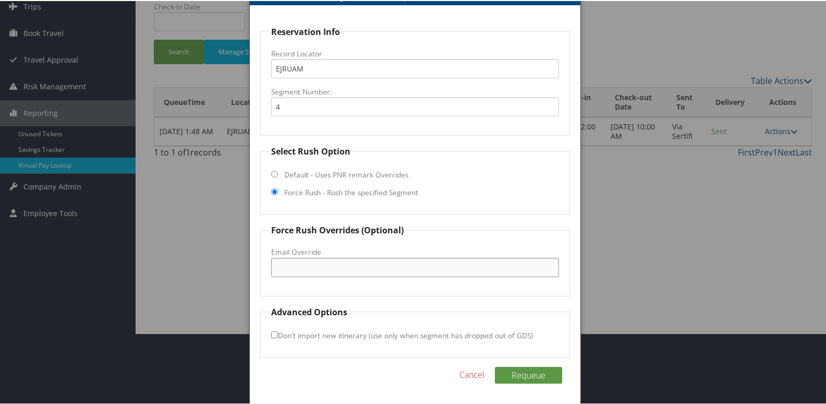
click at [332, 272] on input "Email Override" at bounding box center [415, 265] width 288 height 19
type input "[EMAIL_ADDRESS][DOMAIN_NAME]"
click at [516, 375] on button "Requeue" at bounding box center [528, 373] width 67 height 17
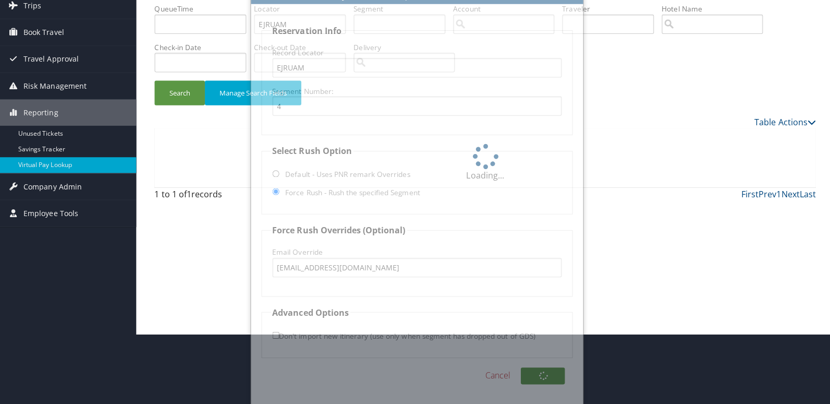
scroll to position [0, 0]
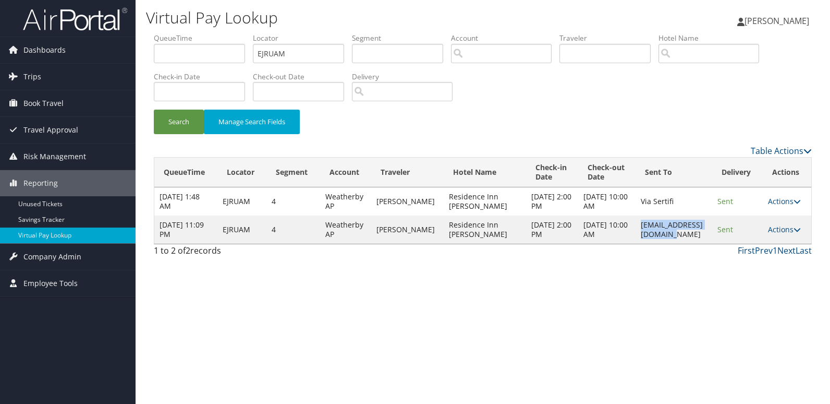
drag, startPoint x: 706, startPoint y: 234, endPoint x: 609, endPoint y: 230, distance: 97.0
click at [636, 230] on td "[EMAIL_ADDRESS][DOMAIN_NAME]" at bounding box center [674, 229] width 77 height 28
copy td "[EMAIL_ADDRESS][DOMAIN_NAME]"
click at [787, 228] on link "Actions" at bounding box center [784, 229] width 33 height 10
click at [766, 258] on link "Logs" at bounding box center [767, 262] width 66 height 18
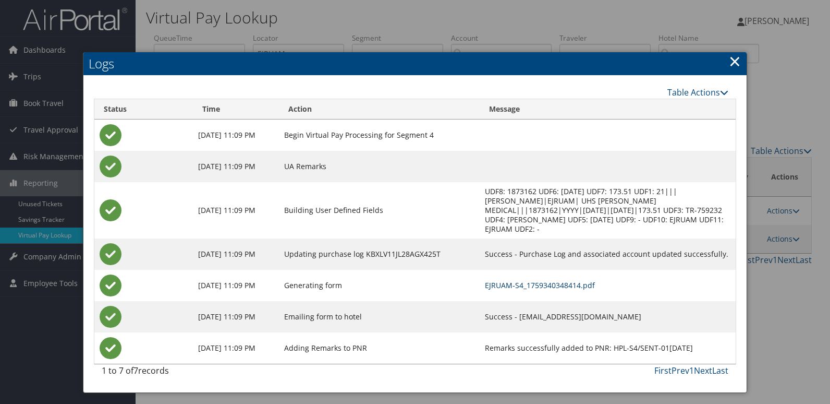
click at [558, 280] on link "EJRUAM-S4_1759340348414.pdf" at bounding box center [540, 285] width 110 height 10
